Goal: Task Accomplishment & Management: Complete application form

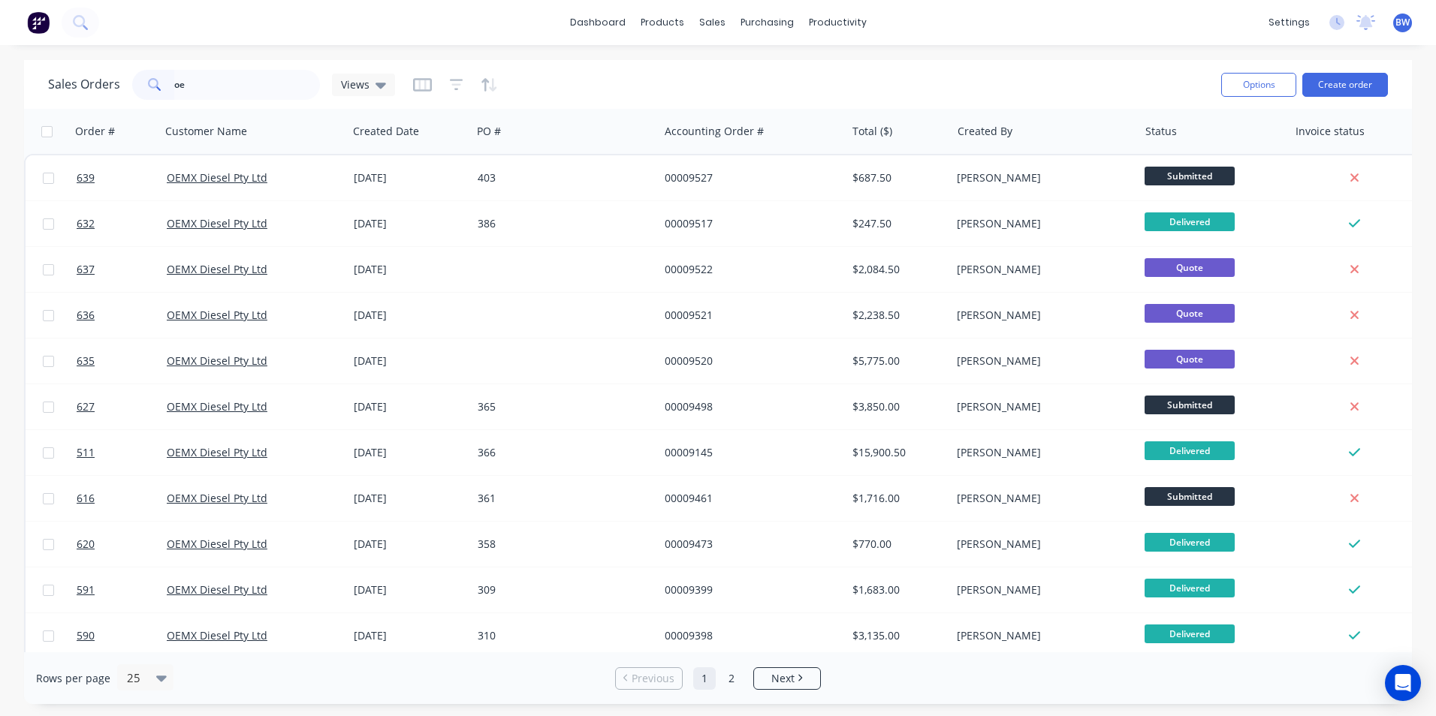
type input "o"
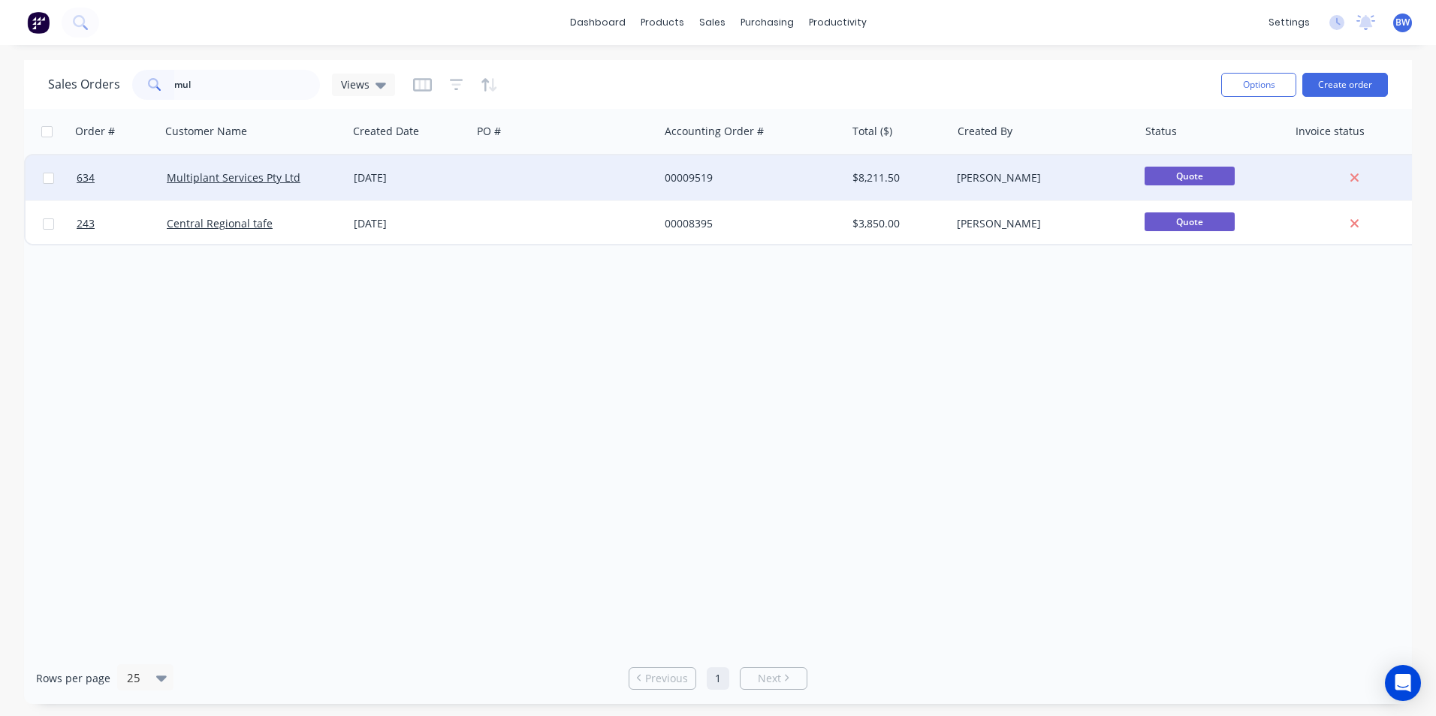
type input "mul"
click at [400, 173] on div "[DATE]" at bounding box center [410, 177] width 112 height 15
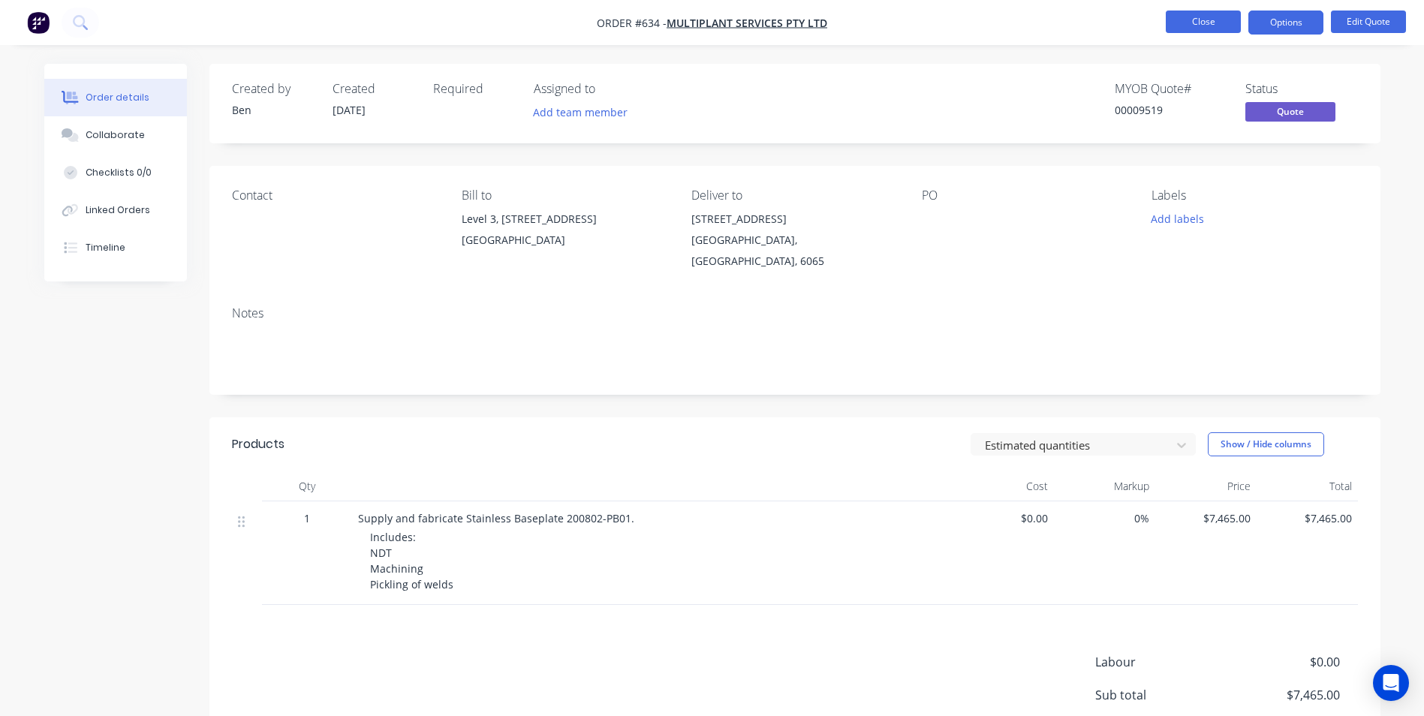
click at [1233, 24] on button "Close" at bounding box center [1203, 22] width 75 height 23
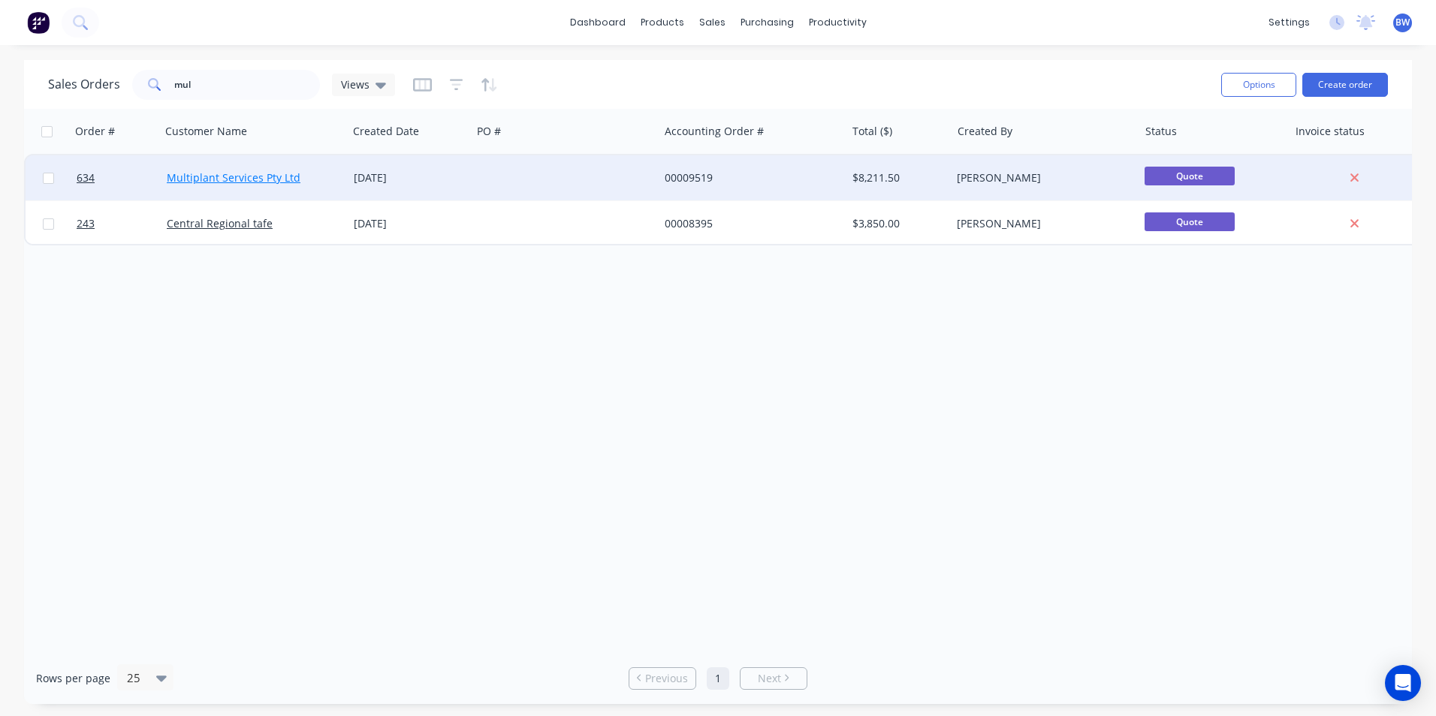
click at [225, 181] on link "Multiplant Services Pty Ltd" at bounding box center [234, 177] width 134 height 14
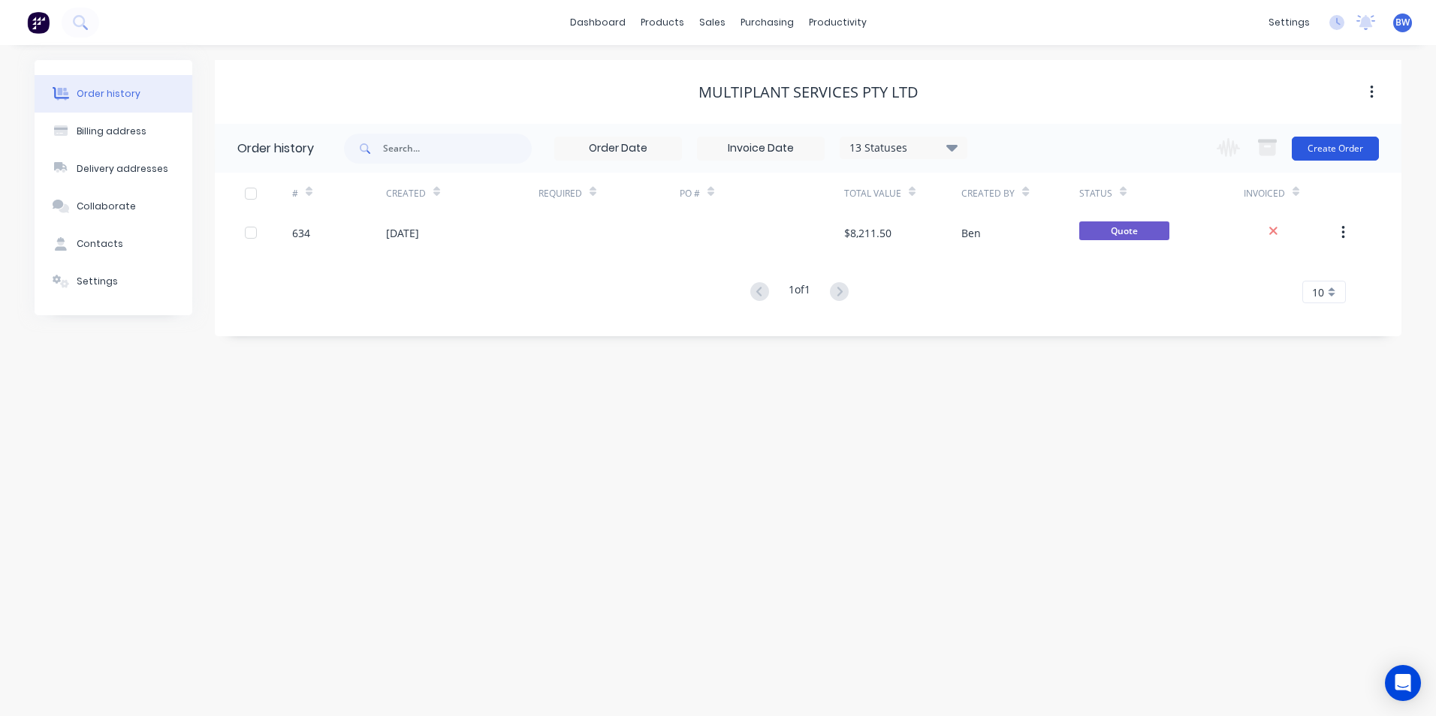
click at [1336, 158] on button "Create Order" at bounding box center [1334, 149] width 87 height 24
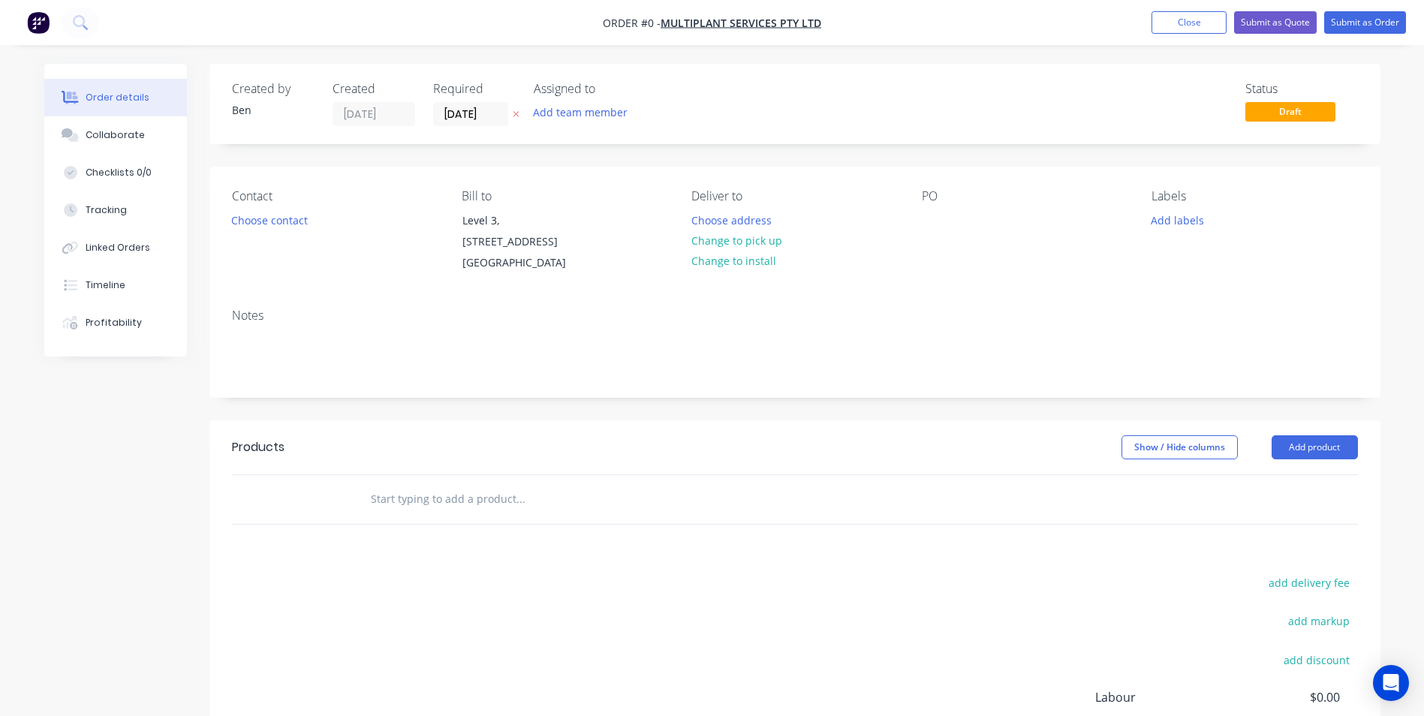
click at [521, 113] on button "button" at bounding box center [516, 114] width 16 height 17
click at [756, 222] on button "Choose address" at bounding box center [731, 219] width 96 height 20
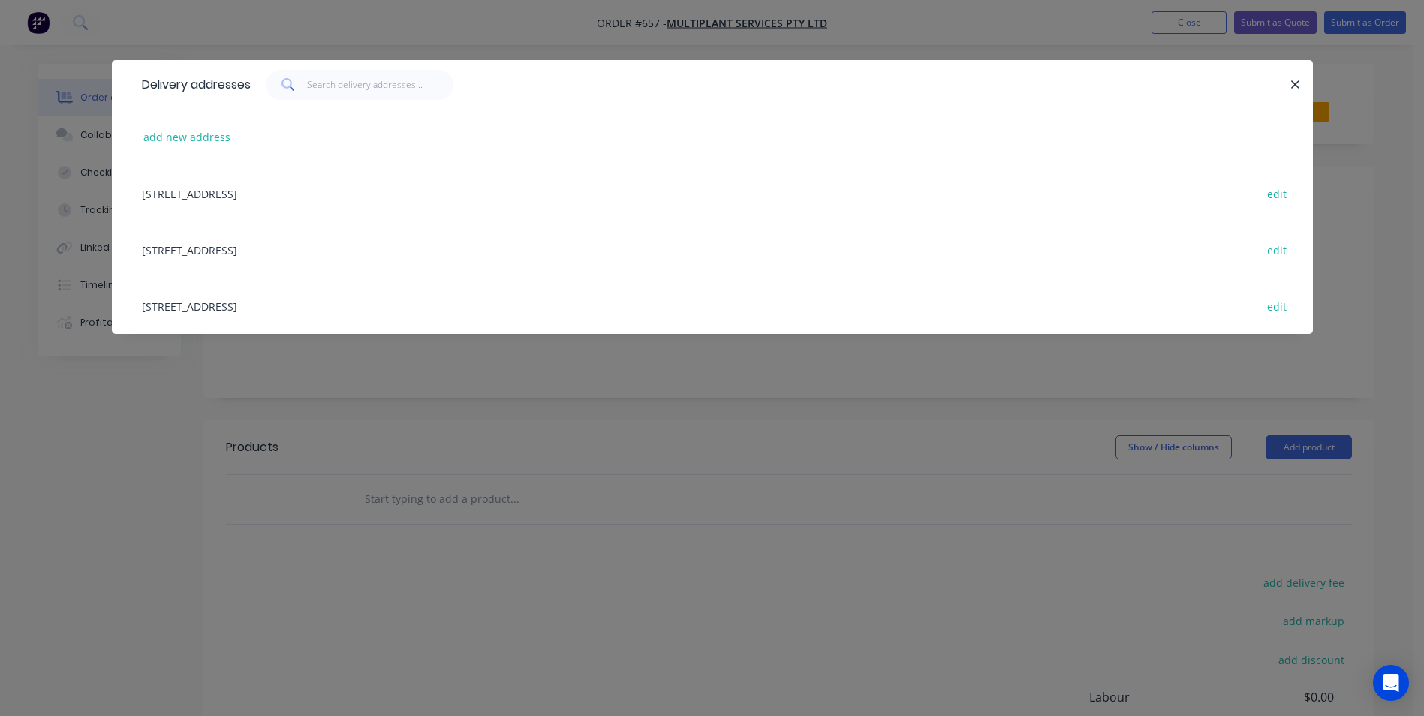
click at [206, 250] on div "[STREET_ADDRESS] edit" at bounding box center [712, 249] width 1156 height 56
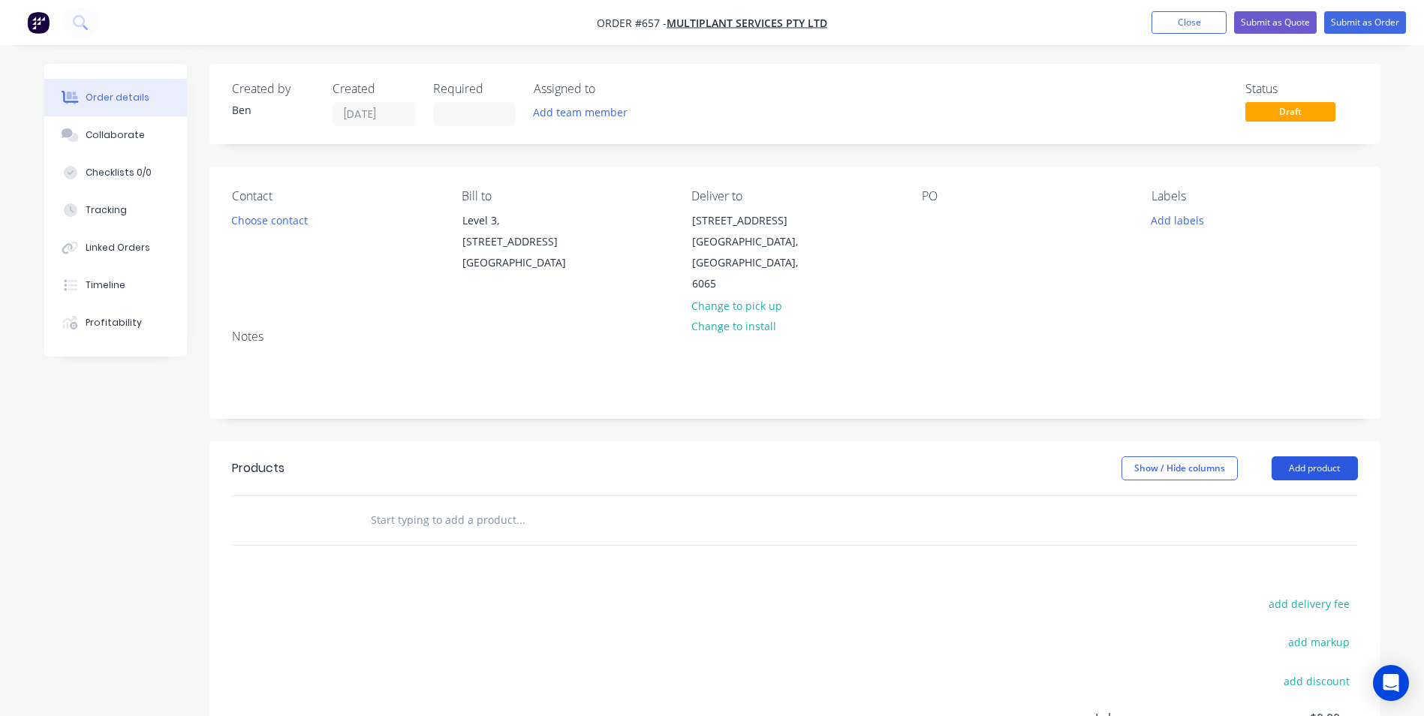
click at [1291, 457] on button "Add product" at bounding box center [1315, 469] width 86 height 24
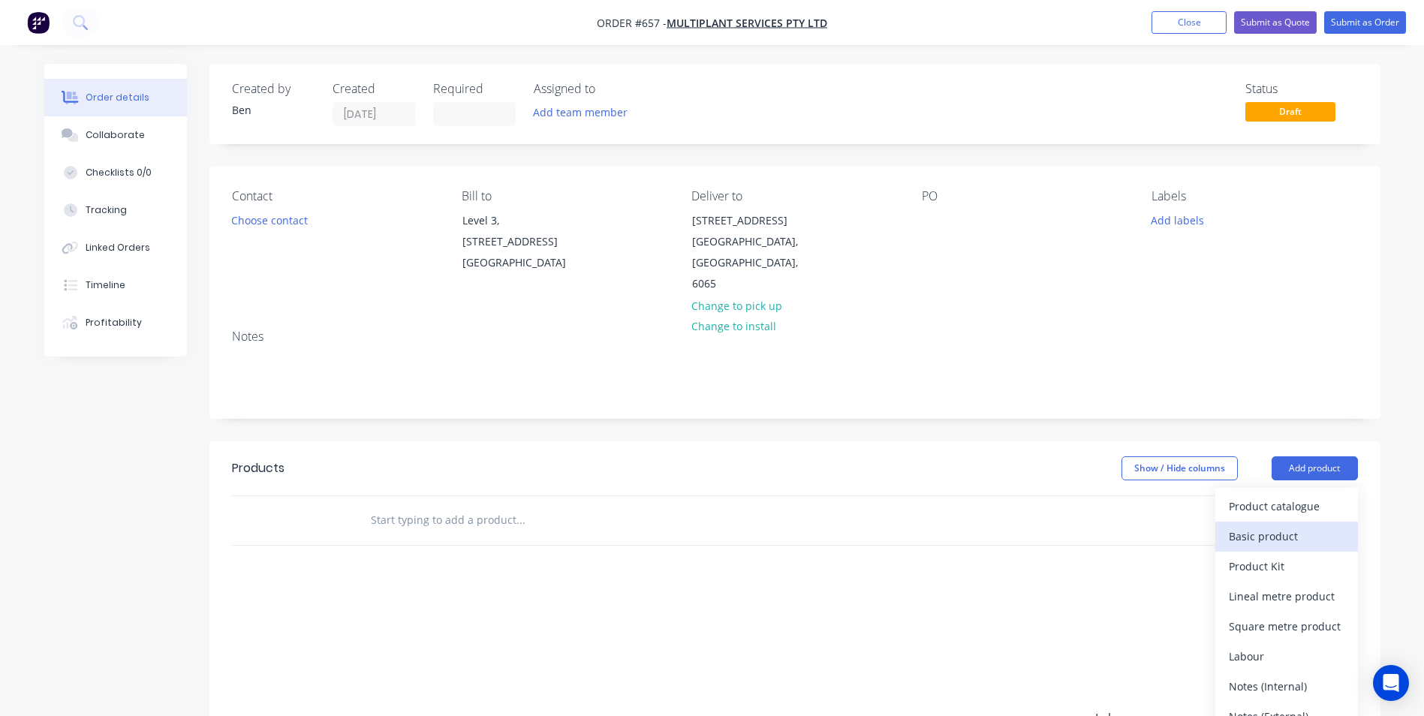
click at [1279, 527] on div "Basic product" at bounding box center [1287, 537] width 116 height 22
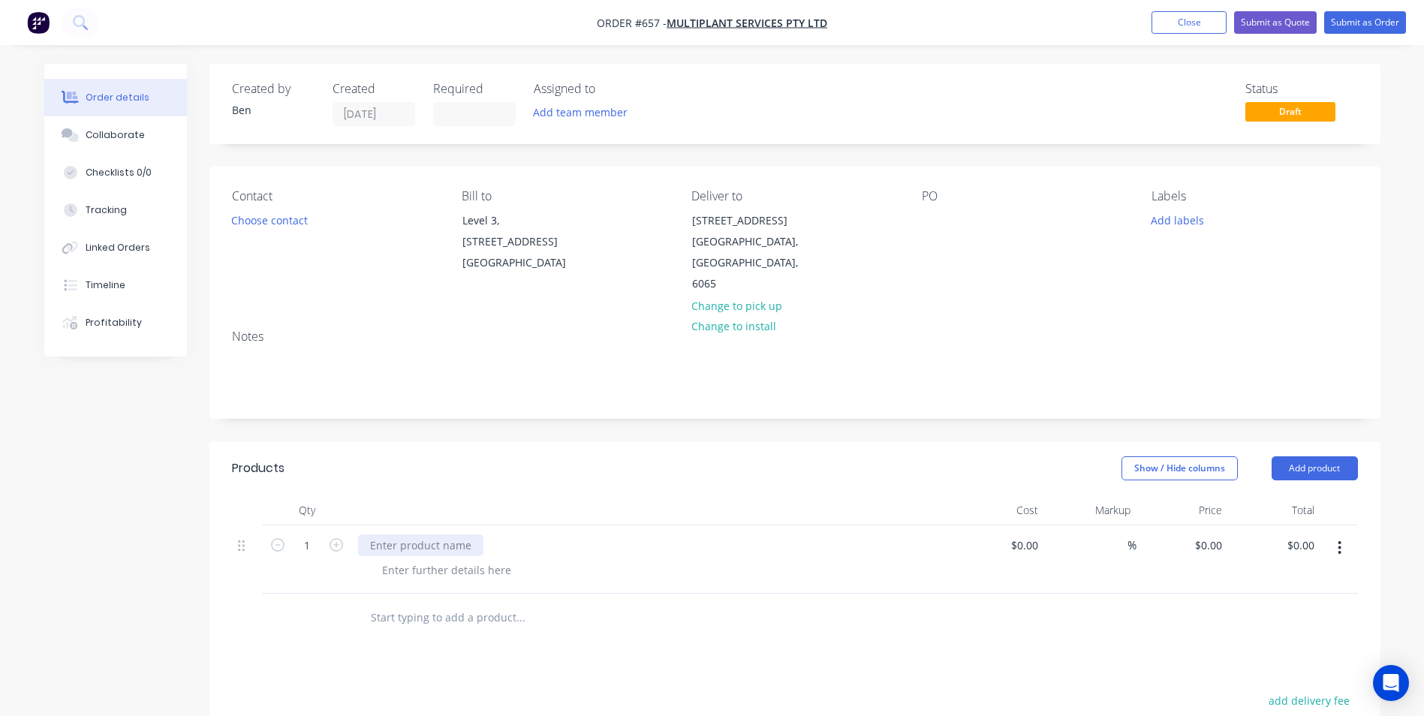
click at [371, 544] on div at bounding box center [420, 546] width 125 height 22
click at [1200, 547] on div "0 $0.00" at bounding box center [1183, 560] width 92 height 68
type input "$79,985.00"
click at [406, 571] on div at bounding box center [446, 570] width 153 height 22
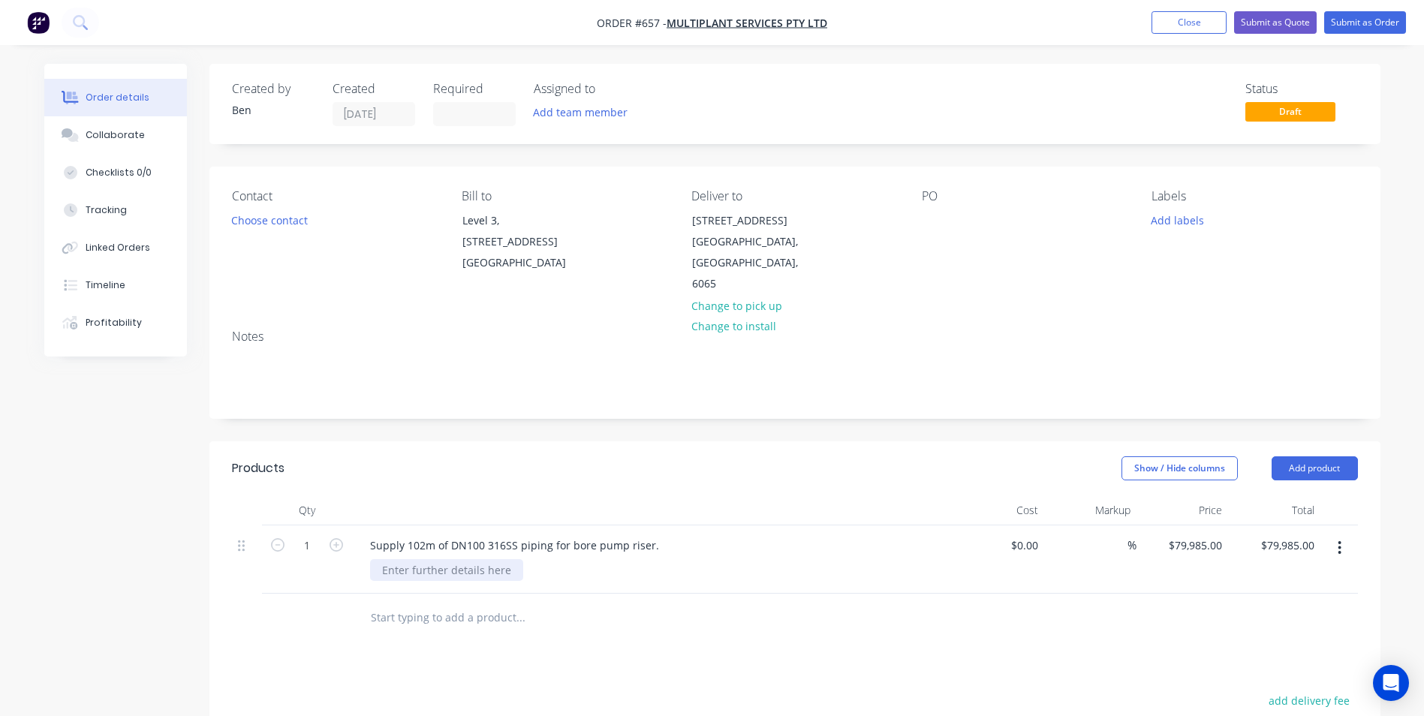
click at [406, 571] on div at bounding box center [446, 570] width 153 height 22
click at [546, 545] on div "Supply 102m of DN100 316SS piping for bore pump riser." at bounding box center [514, 546] width 313 height 22
click at [402, 544] on div "Supply 102m of DN100 316SS piping for bore pump riser." at bounding box center [514, 546] width 313 height 22
click at [1289, 23] on button "Submit as Quote" at bounding box center [1275, 22] width 83 height 23
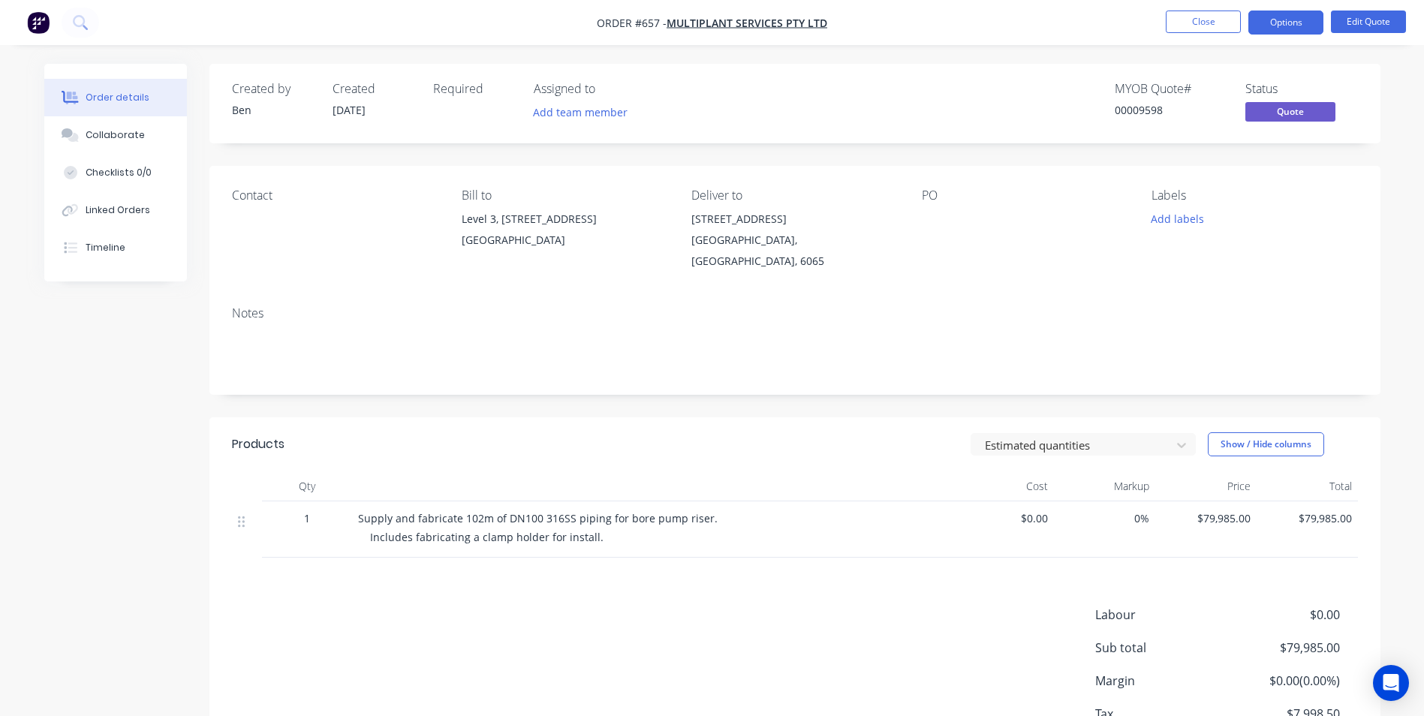
click at [1289, 23] on button "Options" at bounding box center [1286, 23] width 75 height 24
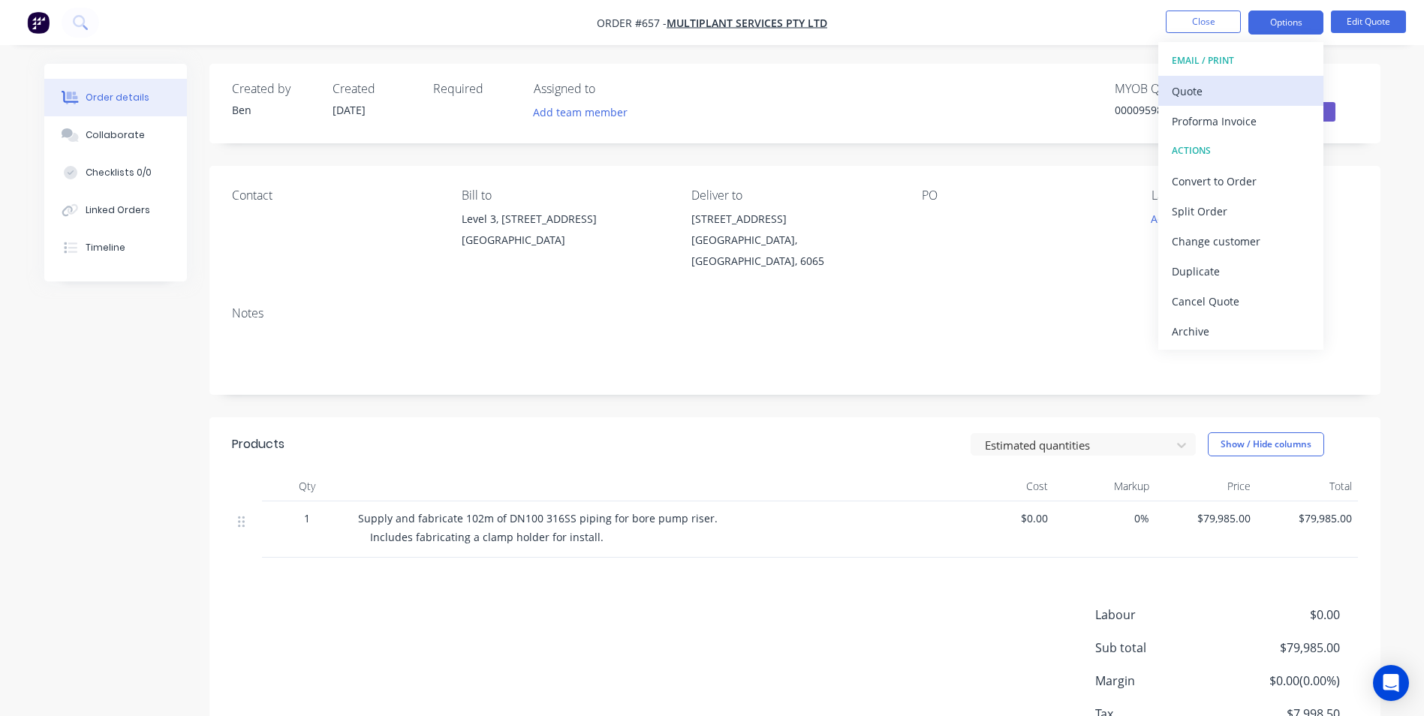
click at [1201, 89] on div "Quote" at bounding box center [1241, 91] width 138 height 22
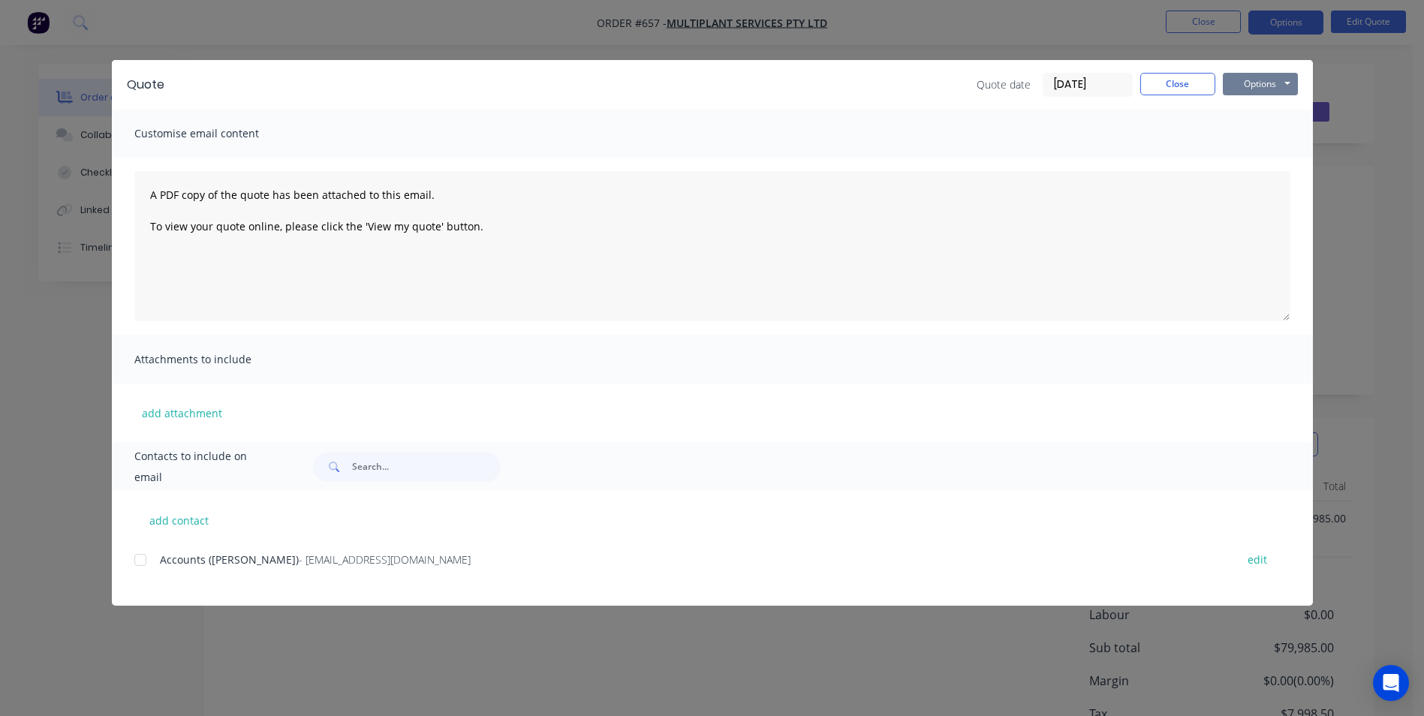
click at [1258, 82] on button "Options" at bounding box center [1260, 84] width 75 height 23
click at [1255, 108] on button "Preview" at bounding box center [1271, 110] width 96 height 25
click at [1157, 83] on button "Close" at bounding box center [1178, 84] width 75 height 23
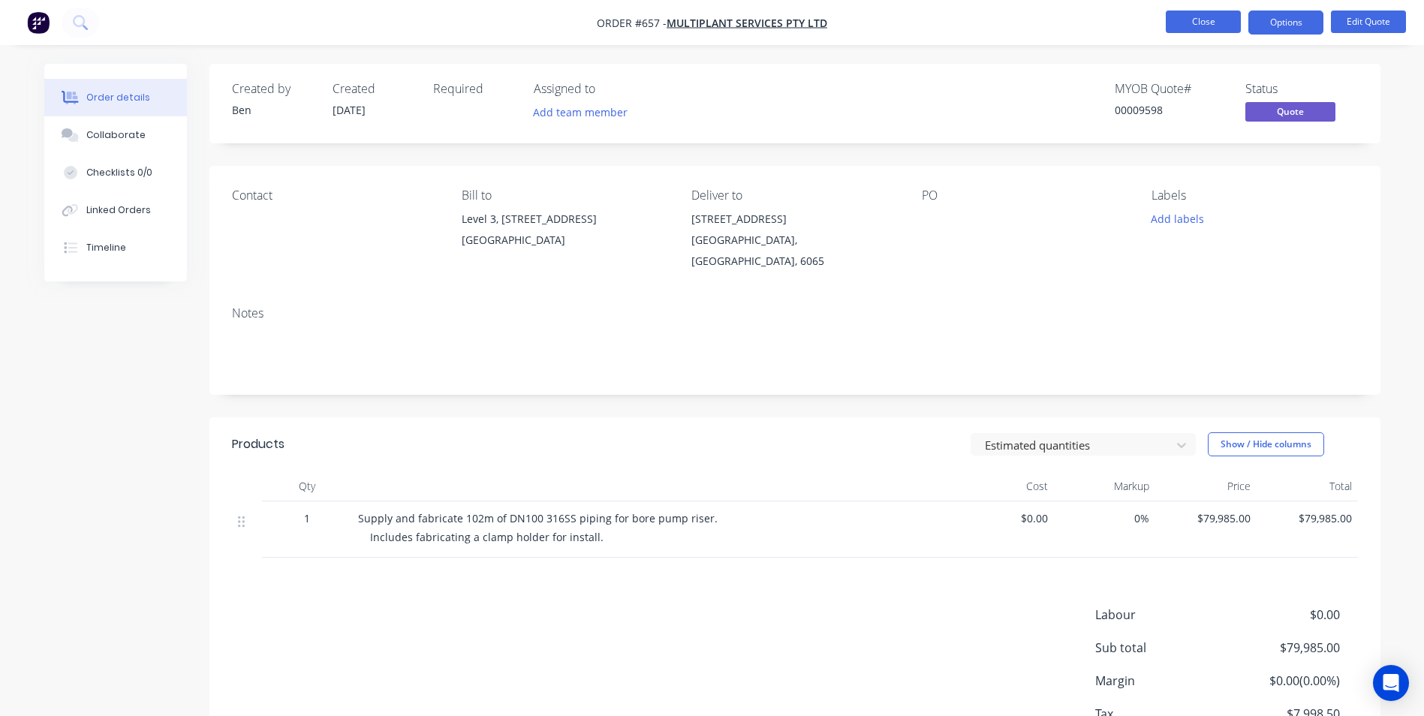
click at [1185, 22] on button "Close" at bounding box center [1203, 22] width 75 height 23
